Goal: Information Seeking & Learning: Find contact information

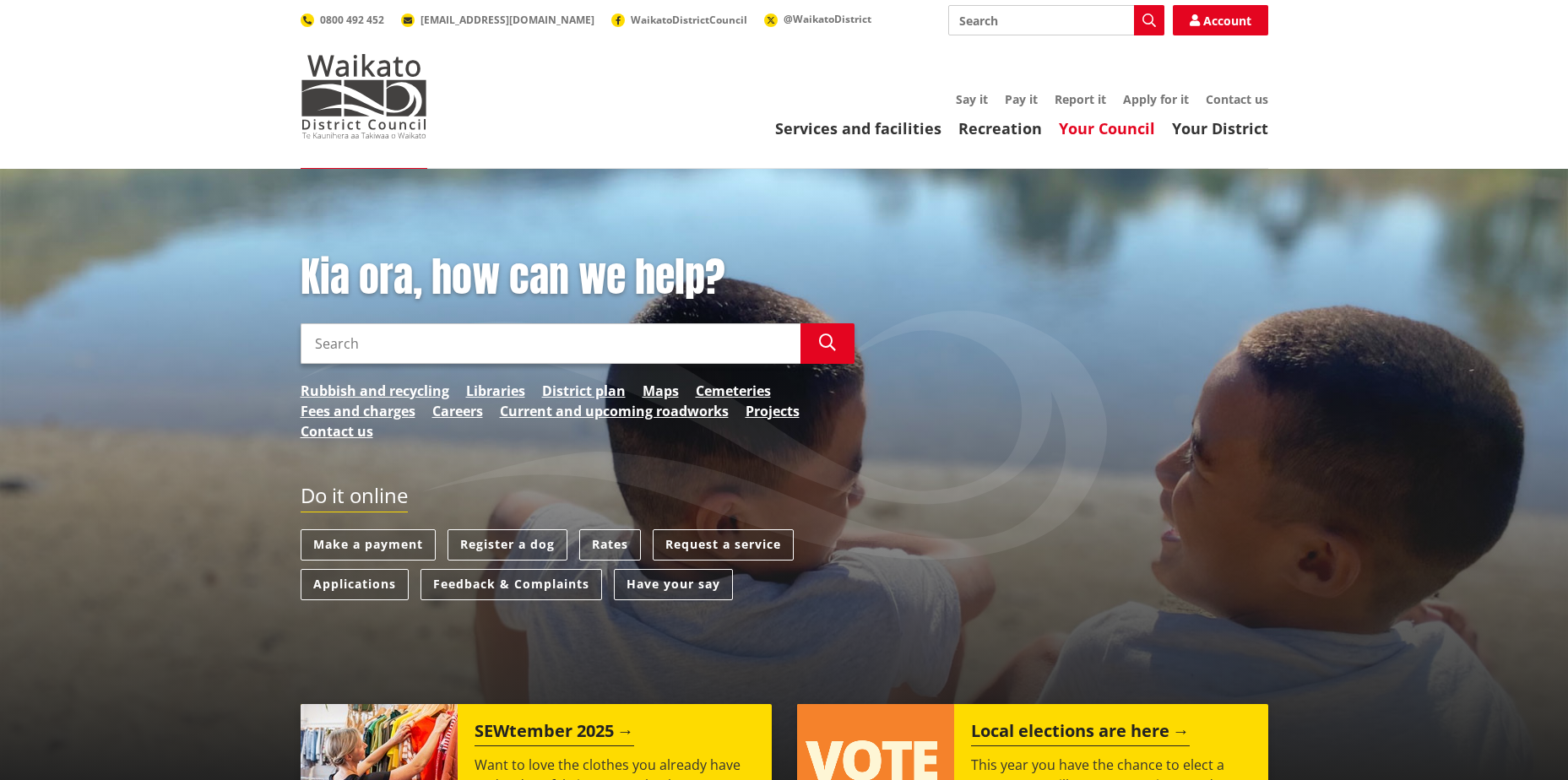
click at [1120, 127] on link "Your Council" at bounding box center [1107, 128] width 97 height 20
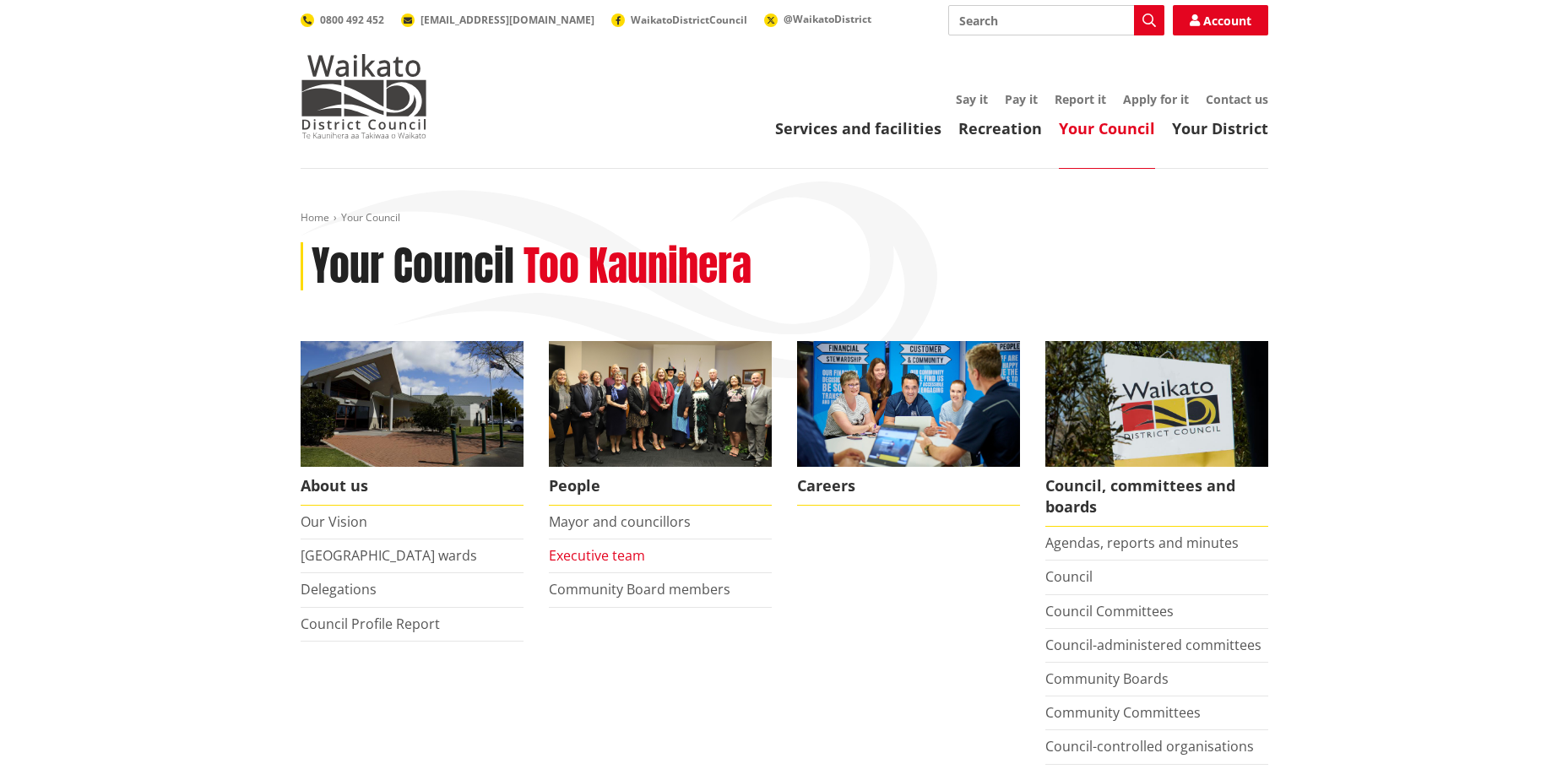
click at [588, 559] on link "Executive team" at bounding box center [597, 556] width 97 height 18
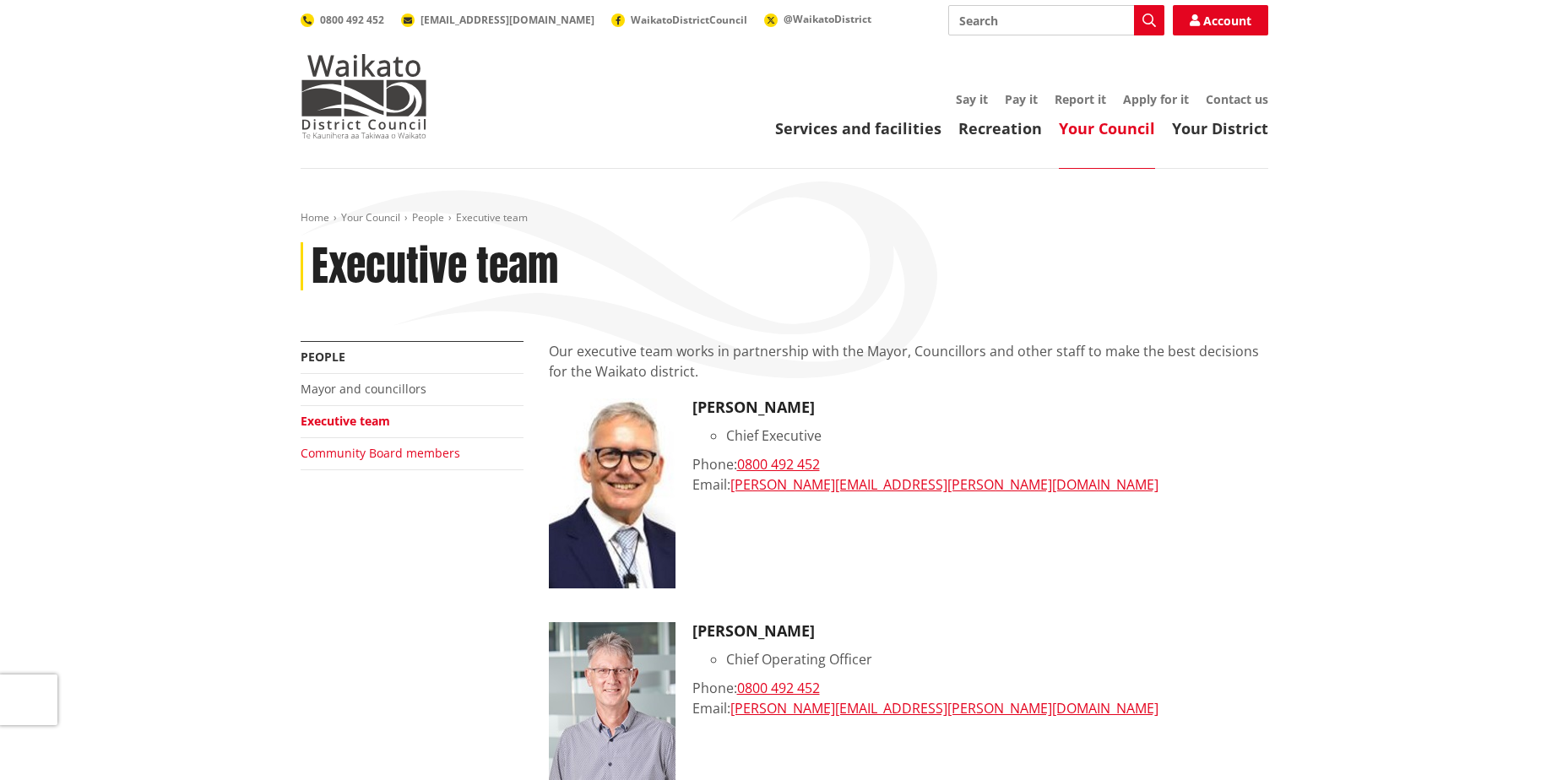
click at [340, 454] on link "Community Board members" at bounding box center [380, 453] width 159 height 16
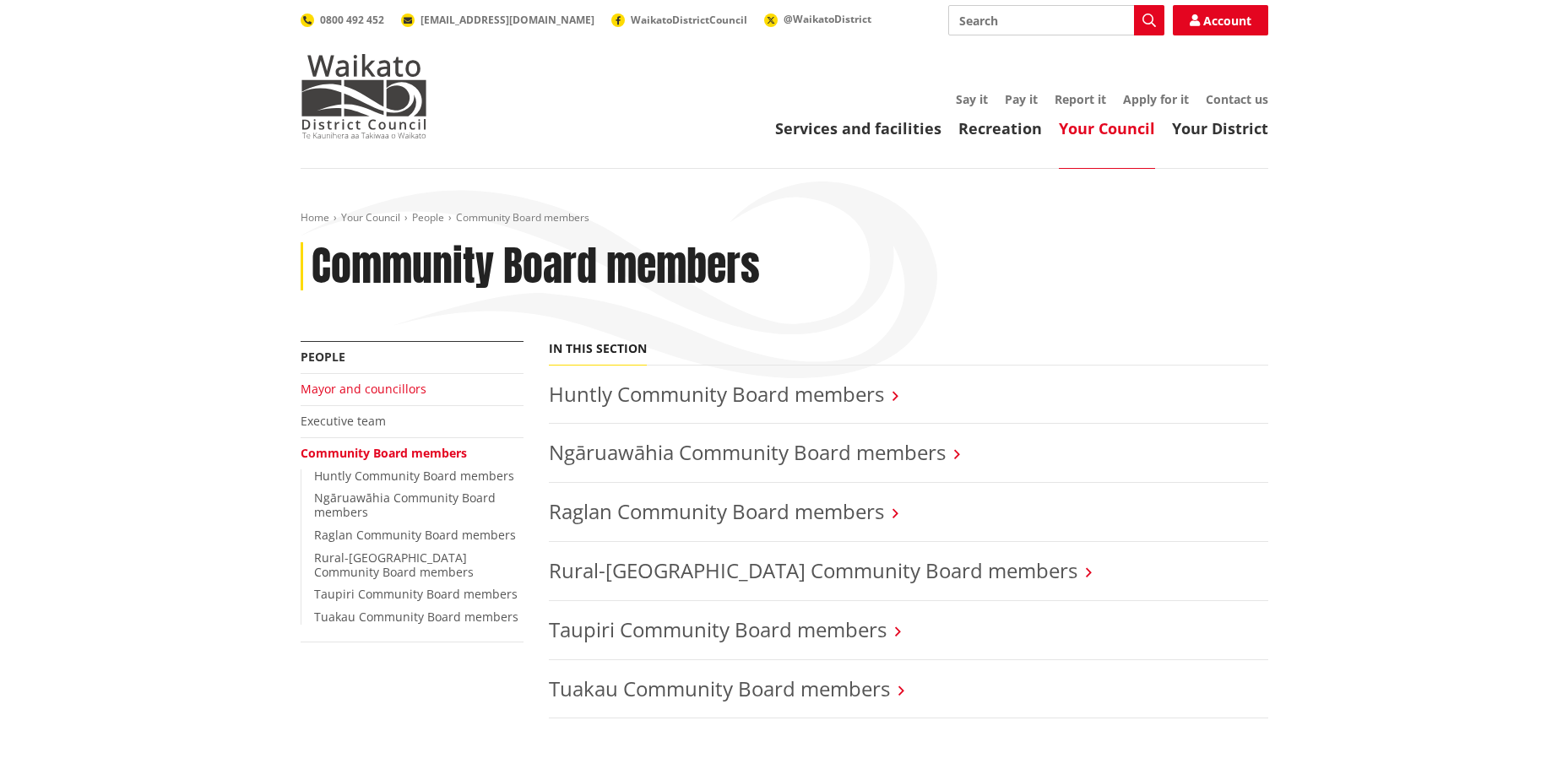
click at [376, 384] on link "Mayor and councillors" at bounding box center [363, 388] width 126 height 16
